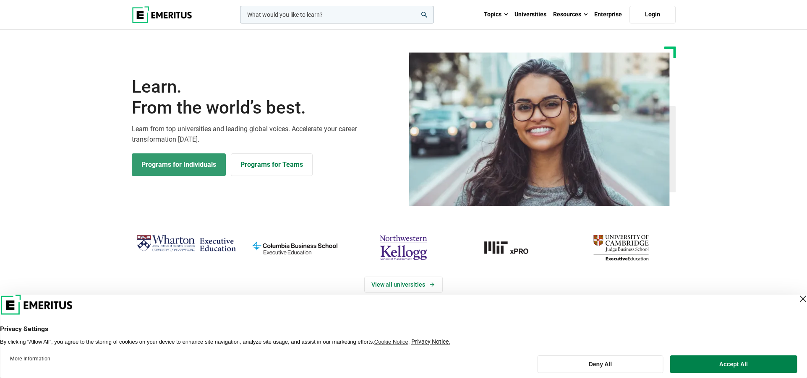
click at [172, 171] on link "Programs for Individuals" at bounding box center [179, 165] width 94 height 23
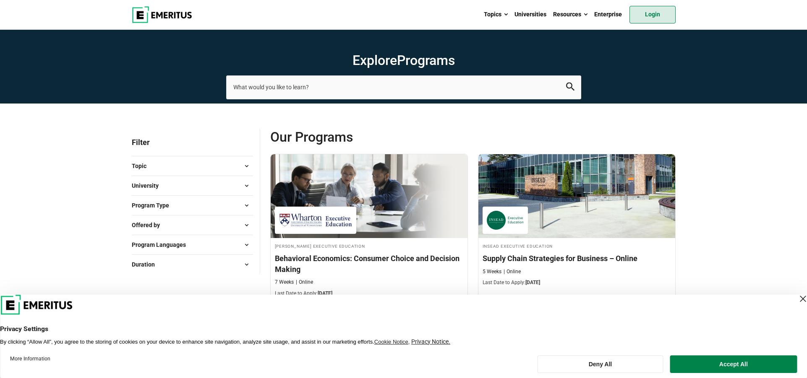
click at [660, 22] on link "Login" at bounding box center [652, 15] width 46 height 18
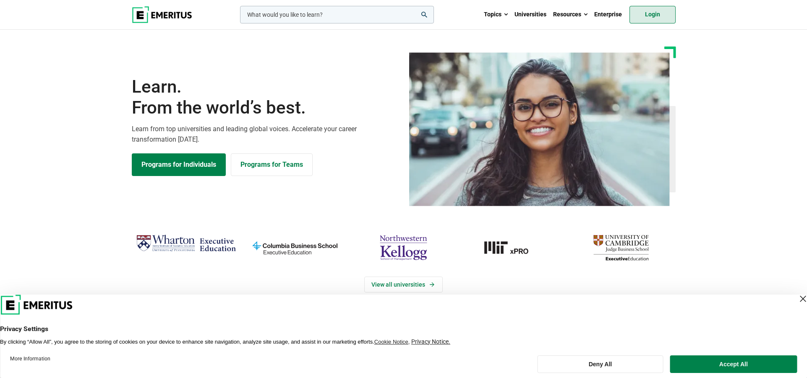
click at [659, 22] on link "Login" at bounding box center [652, 15] width 46 height 18
click at [654, 18] on link "Login" at bounding box center [652, 15] width 46 height 18
click at [175, 172] on link "Programs for Individuals" at bounding box center [179, 165] width 94 height 23
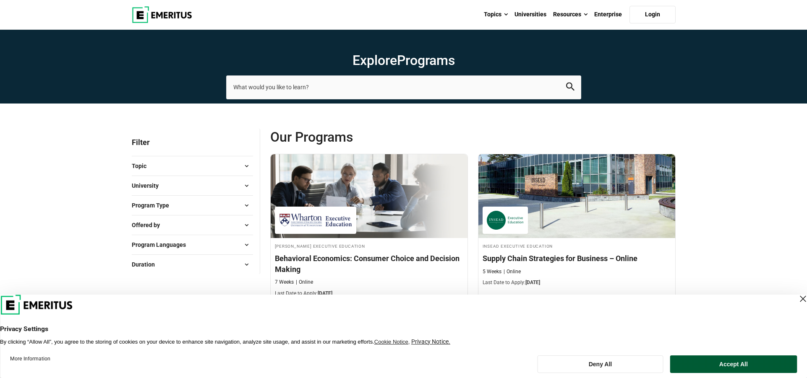
drag, startPoint x: 729, startPoint y: 376, endPoint x: 731, endPoint y: 371, distance: 4.9
click at [729, 376] on footer "More Information Deny All Accept All" at bounding box center [403, 365] width 807 height 28
click at [731, 371] on button "Accept All" at bounding box center [733, 365] width 127 height 18
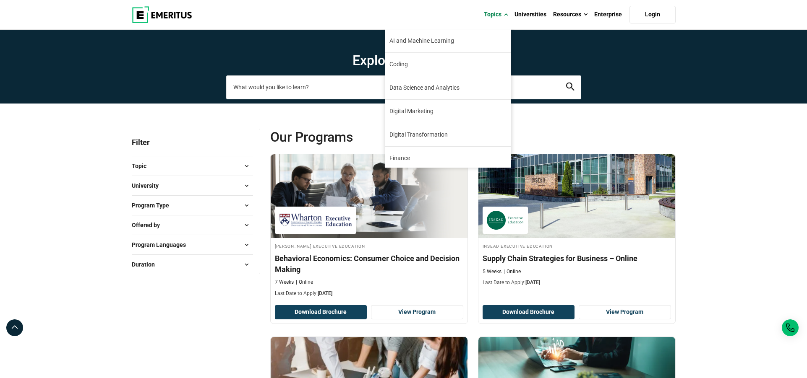
click at [288, 96] on input "search-page" at bounding box center [403, 87] width 355 height 23
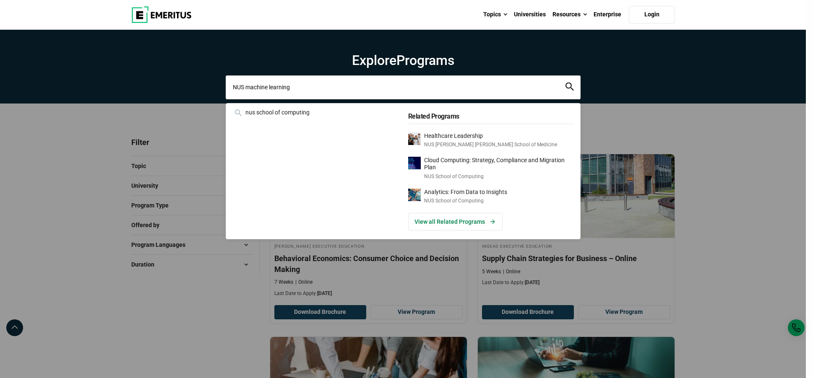
type input "NUS machine learning"
click at [566, 83] on button "search" at bounding box center [570, 88] width 8 height 10
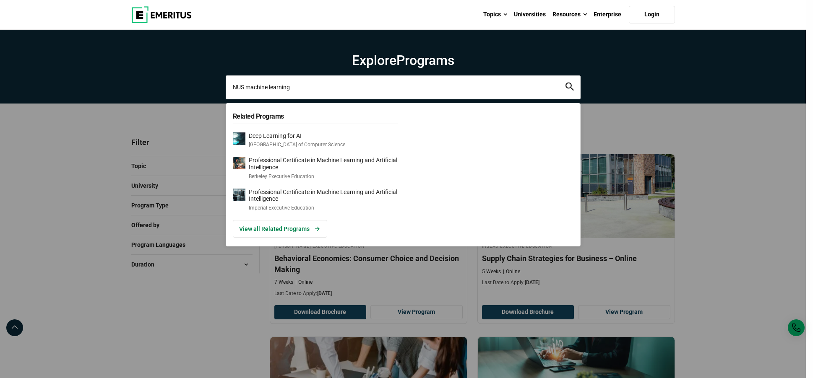
click at [564, 89] on input "NUS machine learning" at bounding box center [403, 87] width 355 height 23
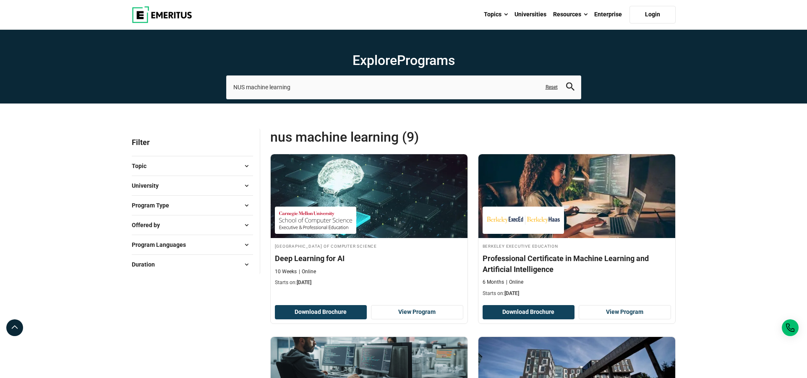
scroll to position [335, 0]
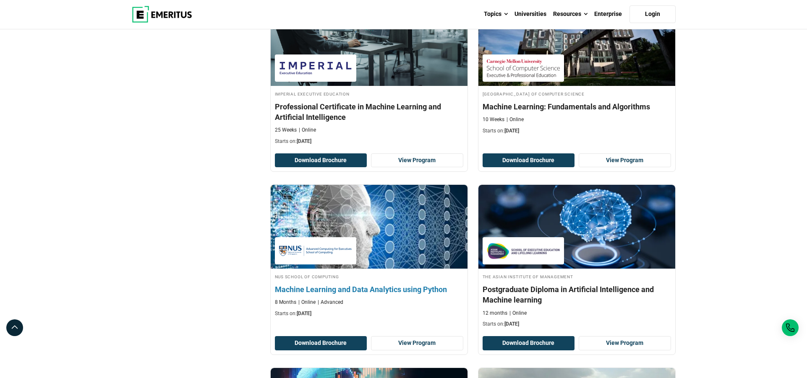
click at [377, 294] on h4 "Machine Learning and Data Analytics using Python" at bounding box center [369, 289] width 188 height 10
